Goal: Task Accomplishment & Management: Manage account settings

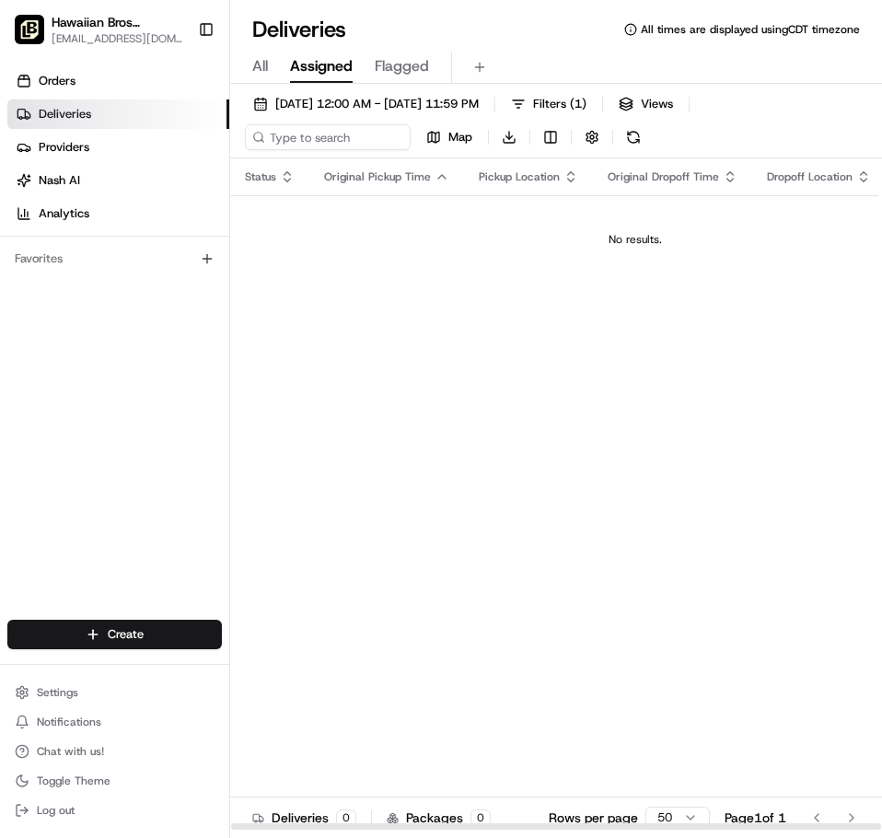
click at [267, 59] on span "All" at bounding box center [260, 66] width 16 height 22
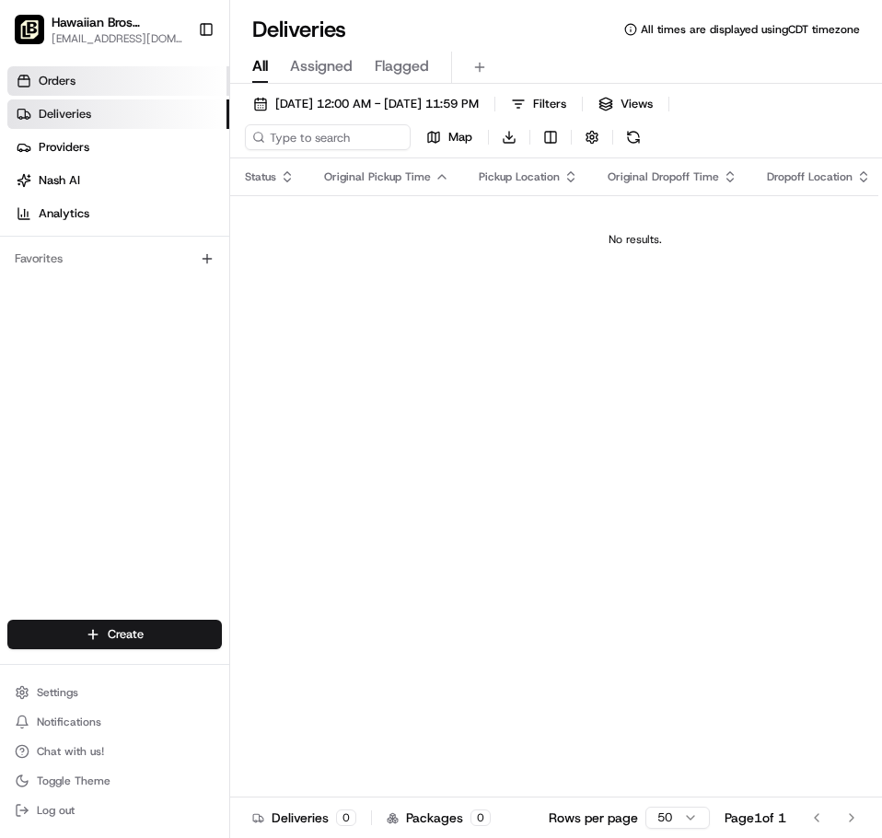
click at [93, 81] on link "Orders" at bounding box center [118, 80] width 222 height 29
